Goal: Find specific page/section: Find specific page/section

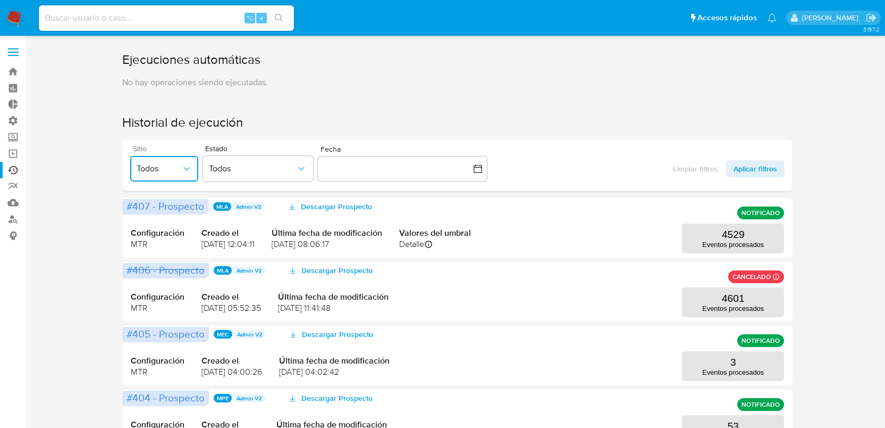
click at [178, 172] on button "Todos" at bounding box center [164, 169] width 68 height 26
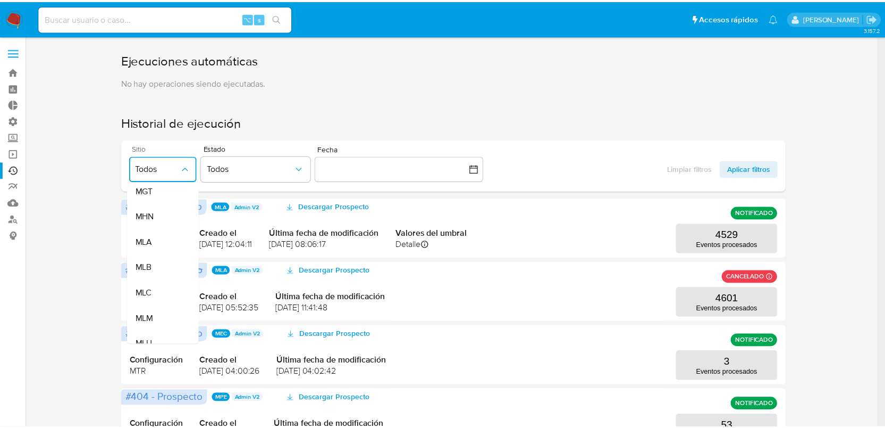
scroll to position [215, 0]
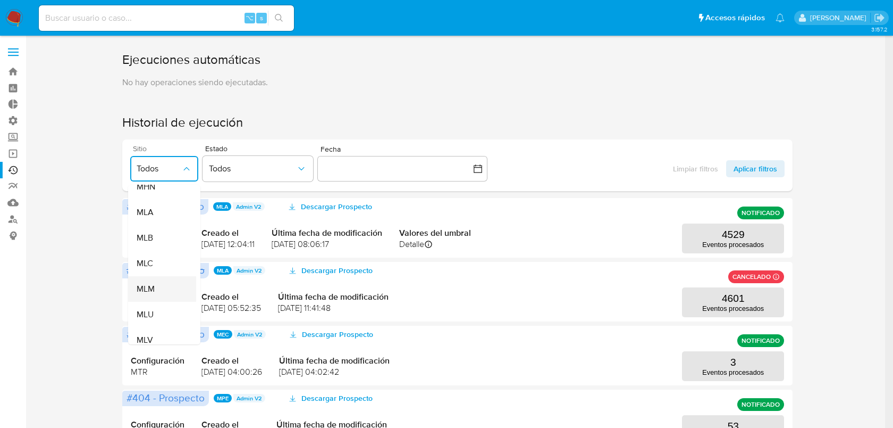
click at [164, 282] on div "MLM" at bounding box center [159, 289] width 45 height 26
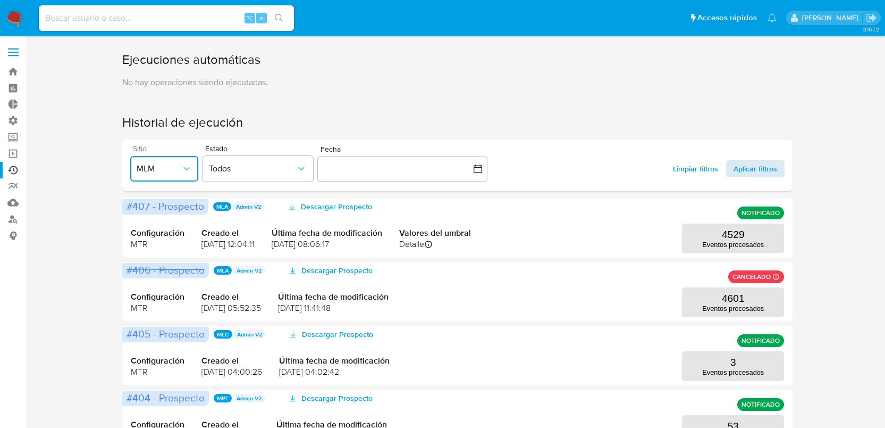
click at [771, 166] on span "Aplicar filtros" at bounding box center [756, 168] width 44 height 17
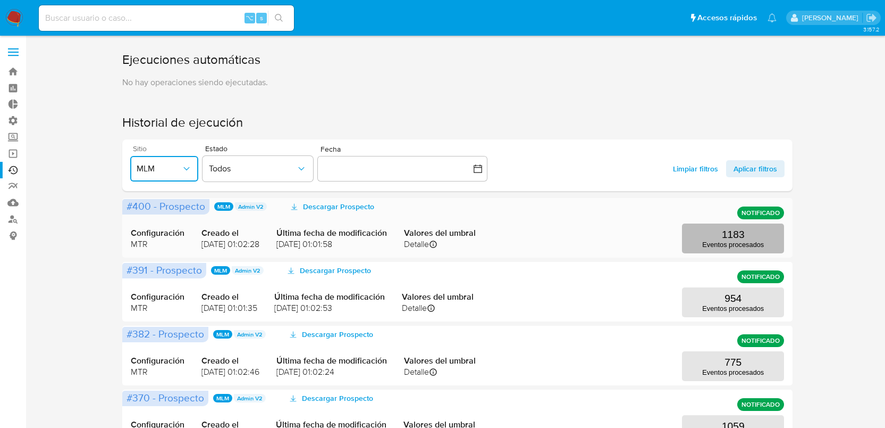
click at [762, 234] on button "1183 Eventos procesados" at bounding box center [733, 238] width 102 height 30
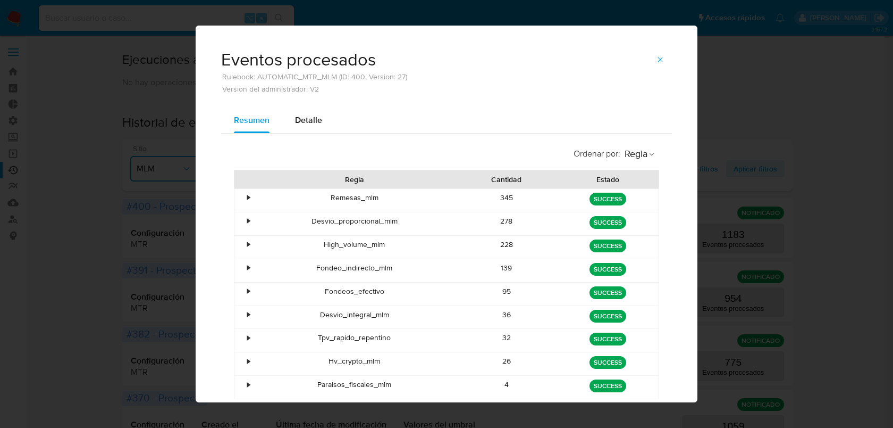
click at [321, 218] on div "Desvio_proporcional_mlm" at bounding box center [354, 223] width 203 height 23
click at [375, 151] on div "Ordenar por : [PERSON_NAME]" at bounding box center [446, 154] width 425 height 24
click at [656, 62] on icon "button" at bounding box center [660, 59] width 9 height 9
